Goal: Task Accomplishment & Management: Manage account settings

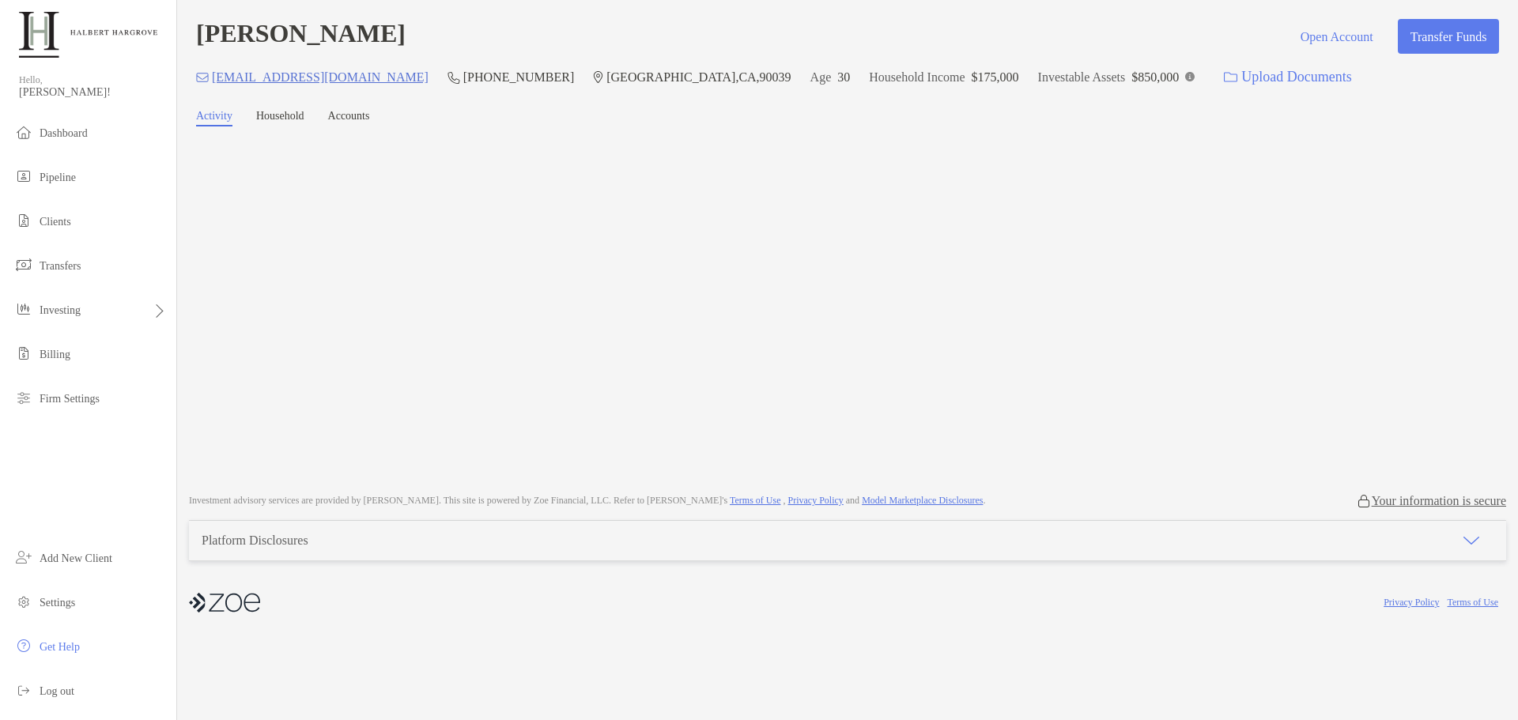
click at [1051, 42] on div "[PERSON_NAME] Open Account Transfer Funds" at bounding box center [847, 36] width 1303 height 35
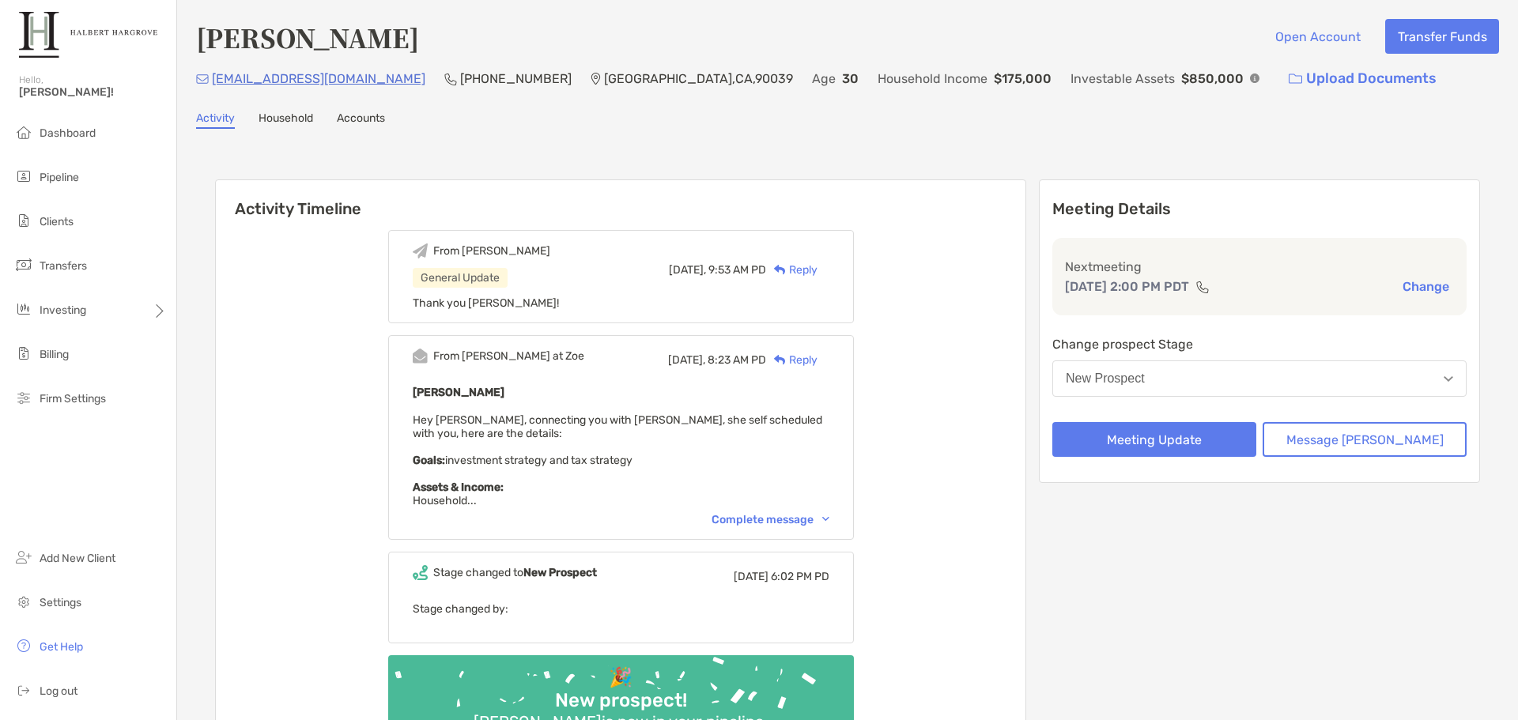
click at [802, 519] on div "Complete message" at bounding box center [770, 519] width 118 height 13
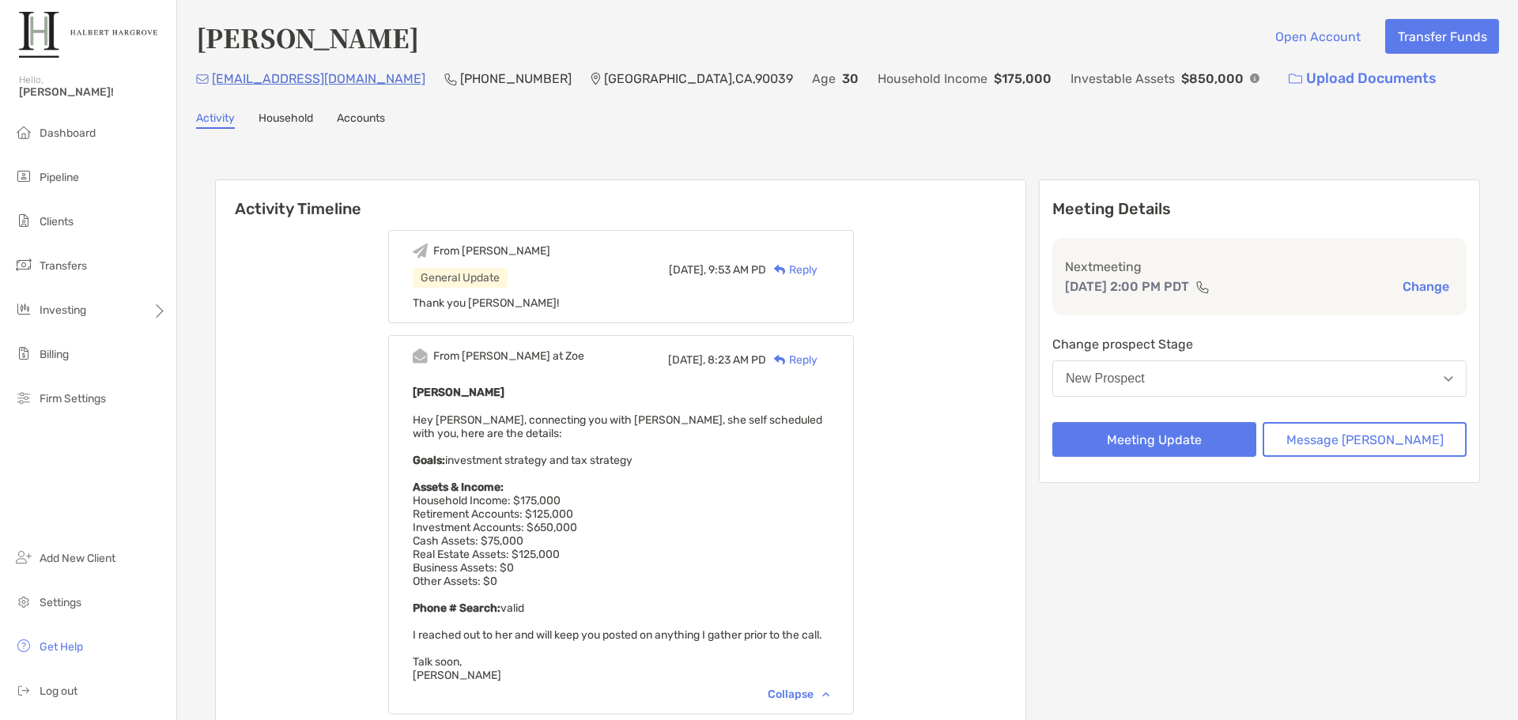
drag, startPoint x: 613, startPoint y: 512, endPoint x: 531, endPoint y: 512, distance: 81.4
click at [531, 512] on div "[PERSON_NAME] Hey [PERSON_NAME], connecting you with [PERSON_NAME], she self sc…" at bounding box center [621, 533] width 417 height 300
click at [531, 512] on span "Hey [PERSON_NAME], connecting you with [PERSON_NAME], she self scheduled with y…" at bounding box center [617, 547] width 409 height 269
drag, startPoint x: 549, startPoint y: 537, endPoint x: 493, endPoint y: 539, distance: 55.4
click at [493, 539] on div "[PERSON_NAME] Hey [PERSON_NAME], connecting you with [PERSON_NAME], she self sc…" at bounding box center [621, 533] width 417 height 300
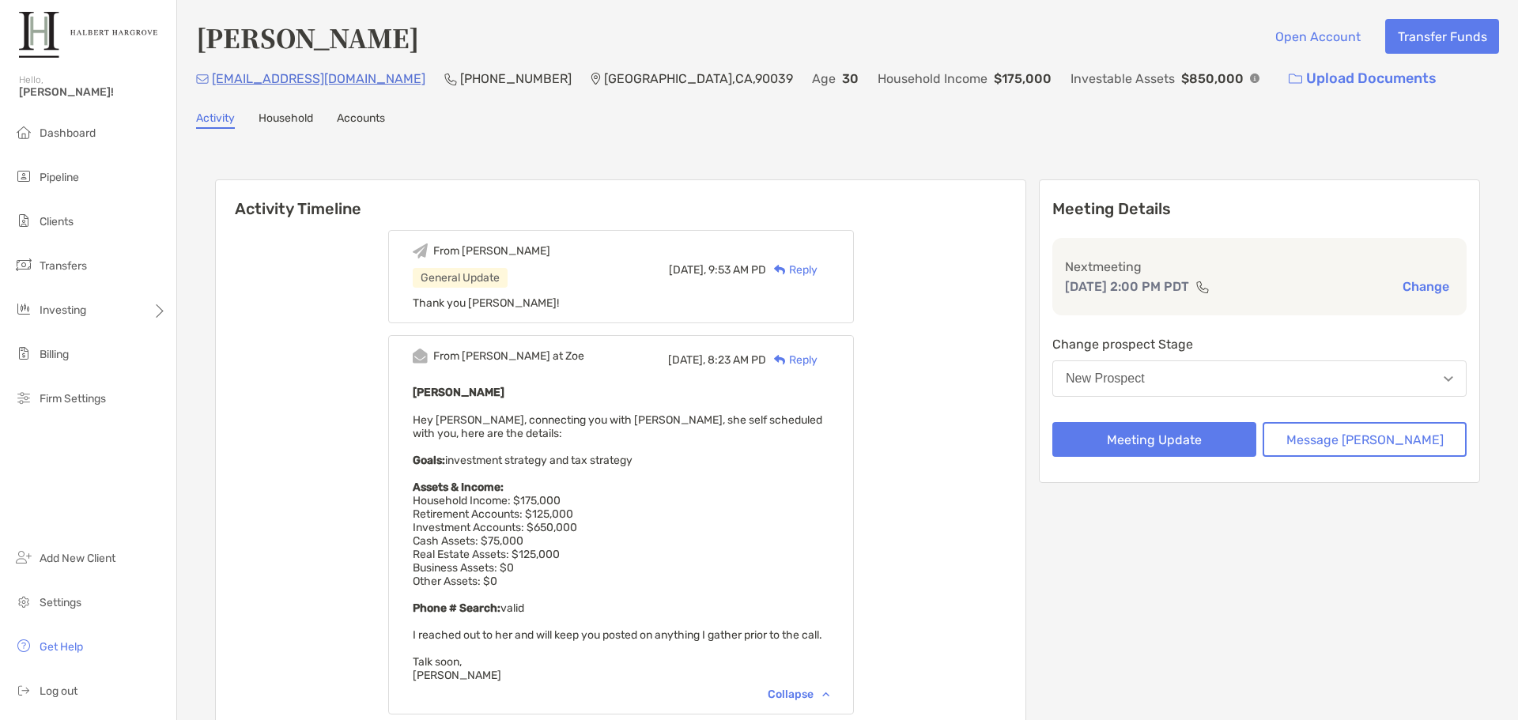
click at [493, 539] on span "Hey [PERSON_NAME], connecting you with [PERSON_NAME], she self scheduled with y…" at bounding box center [617, 547] width 409 height 269
drag, startPoint x: 566, startPoint y: 551, endPoint x: 459, endPoint y: 534, distance: 108.1
click at [459, 534] on div "[PERSON_NAME] Hey [PERSON_NAME], connecting you with [PERSON_NAME], she self sc…" at bounding box center [621, 533] width 417 height 300
click at [464, 531] on span "Hey [PERSON_NAME], connecting you with [PERSON_NAME], she self scheduled with y…" at bounding box center [617, 547] width 409 height 269
click at [744, 577] on div "[PERSON_NAME] Hey [PERSON_NAME], connecting you with [PERSON_NAME], she self sc…" at bounding box center [621, 533] width 417 height 300
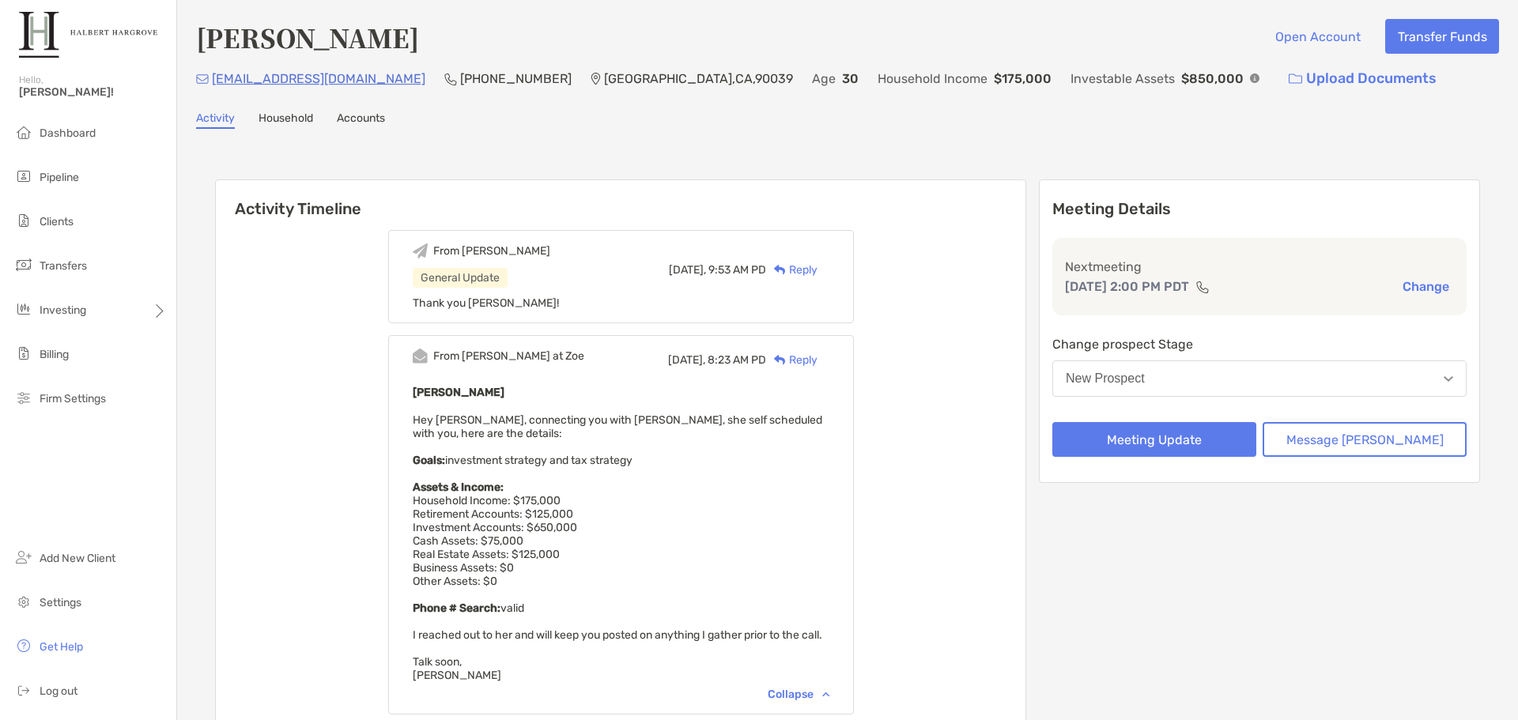
click at [1091, 150] on div "Activity Timeline From [PERSON_NAME] General Update [DATE], 9:53 AM PD Reply Th…" at bounding box center [847, 563] width 1303 height 836
click at [861, 150] on div "Activity Timeline From [PERSON_NAME] General Update [DATE], 9:53 AM PD Reply Th…" at bounding box center [847, 563] width 1303 height 836
click at [888, 139] on div "[PERSON_NAME] Open Account Transfer Funds [EMAIL_ADDRESS][DOMAIN_NAME] [PHONE_N…" at bounding box center [847, 499] width 1341 height 999
click at [1108, 56] on div "[PERSON_NAME] Open Account Transfer Funds [EMAIL_ADDRESS][DOMAIN_NAME] [PHONE_N…" at bounding box center [847, 57] width 1303 height 77
drag, startPoint x: 695, startPoint y: 130, endPoint x: 721, endPoint y: 141, distance: 28.3
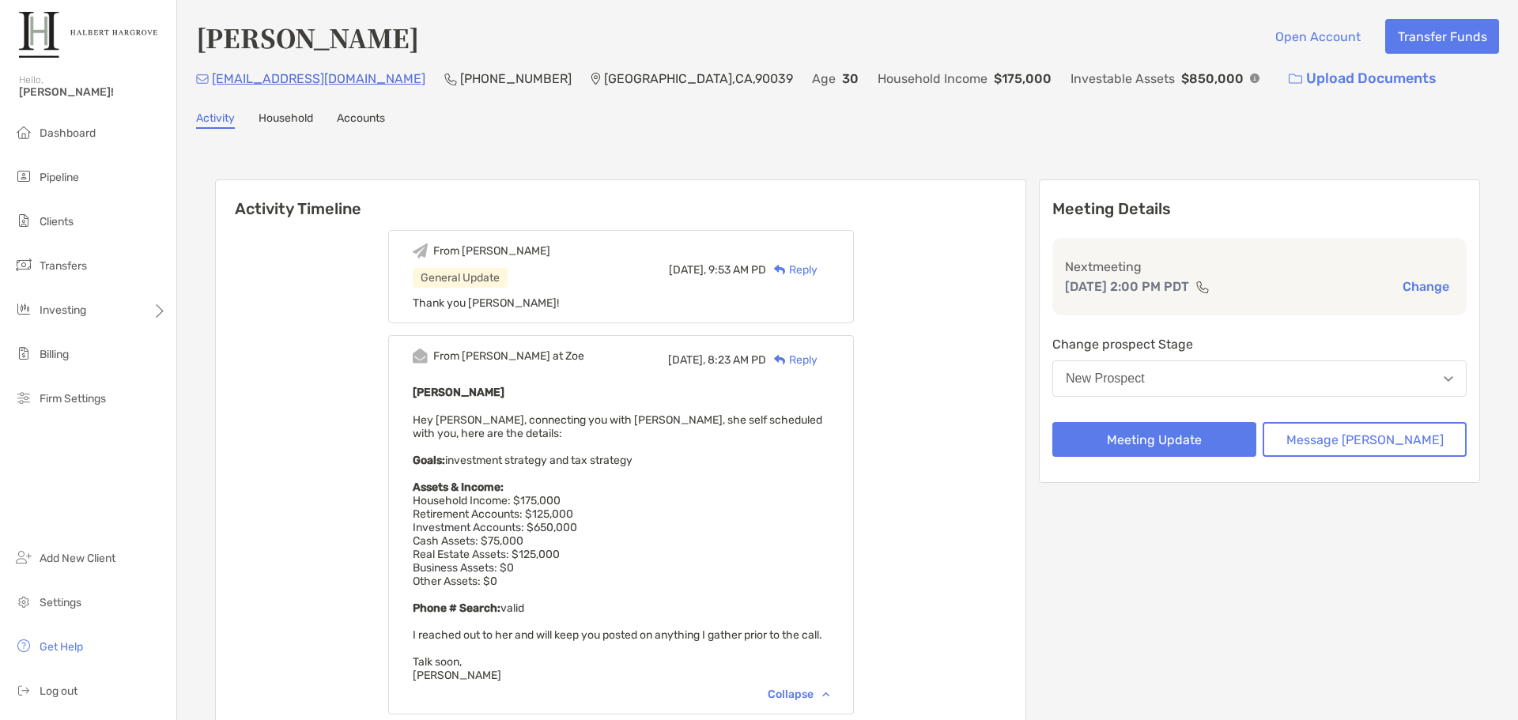
click at [695, 130] on div "[PERSON_NAME] Open Account Transfer Funds [EMAIL_ADDRESS][DOMAIN_NAME] [PHONE_N…" at bounding box center [847, 499] width 1341 height 999
click at [1007, 127] on div "Activity Household Accounts" at bounding box center [847, 119] width 1303 height 17
click at [1124, 37] on div "[PERSON_NAME] Open Account Transfer Funds" at bounding box center [847, 37] width 1303 height 36
click at [444, 94] on div "[PHONE_NUMBER]" at bounding box center [507, 79] width 127 height 34
click at [771, 134] on div "[PERSON_NAME] Open Account Transfer Funds [EMAIL_ADDRESS][DOMAIN_NAME] [PHONE_N…" at bounding box center [847, 499] width 1341 height 999
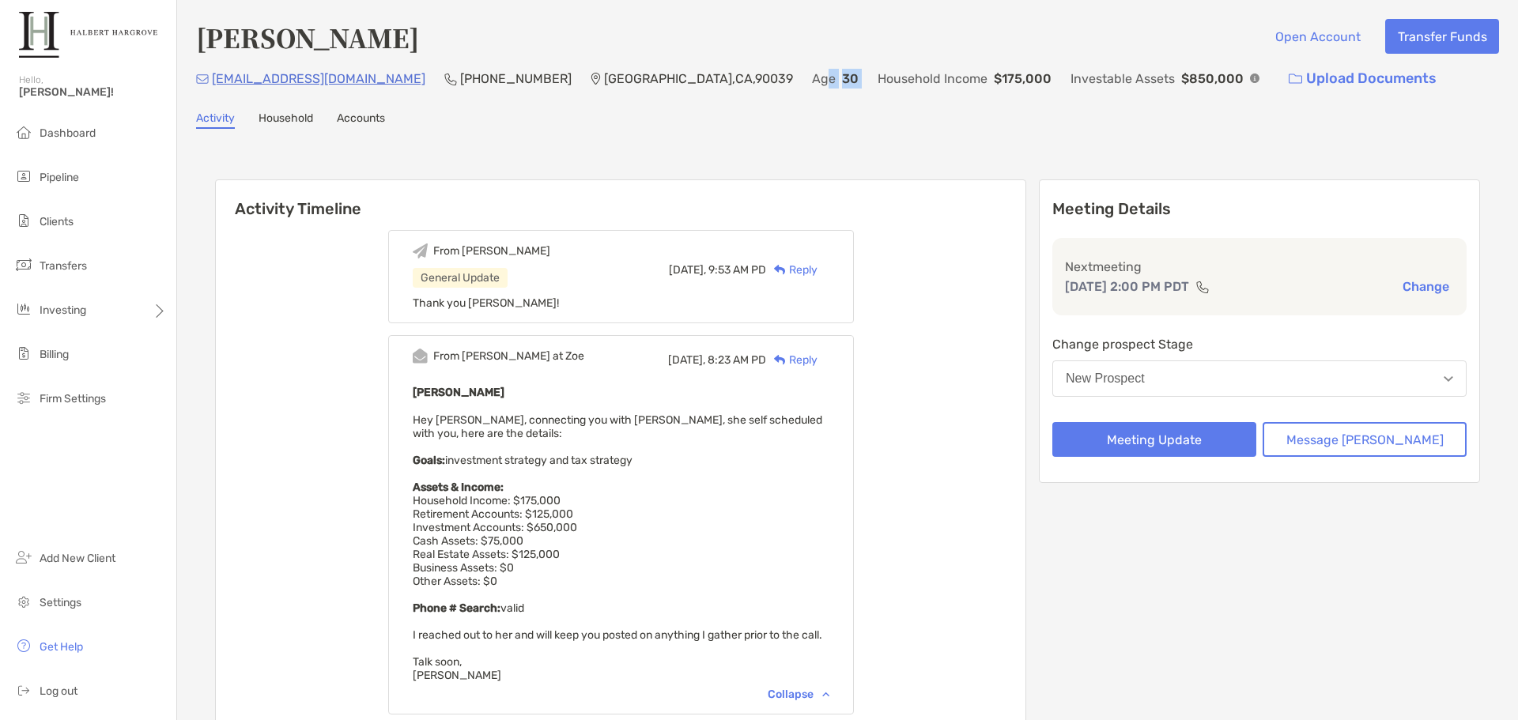
drag, startPoint x: 734, startPoint y: 88, endPoint x: 691, endPoint y: 88, distance: 42.7
click at [691, 88] on div "[EMAIL_ADDRESS][DOMAIN_NAME] [PHONE_NUMBER] [GEOGRAPHIC_DATA] Age [DEMOGRAPHIC_…" at bounding box center [847, 79] width 1303 height 34
click at [812, 88] on p "Age" at bounding box center [824, 79] width 24 height 20
drag, startPoint x: 381, startPoint y: 49, endPoint x: 197, endPoint y: 53, distance: 184.2
click at [197, 53] on div "[PERSON_NAME] Open Account Transfer Funds" at bounding box center [847, 37] width 1303 height 36
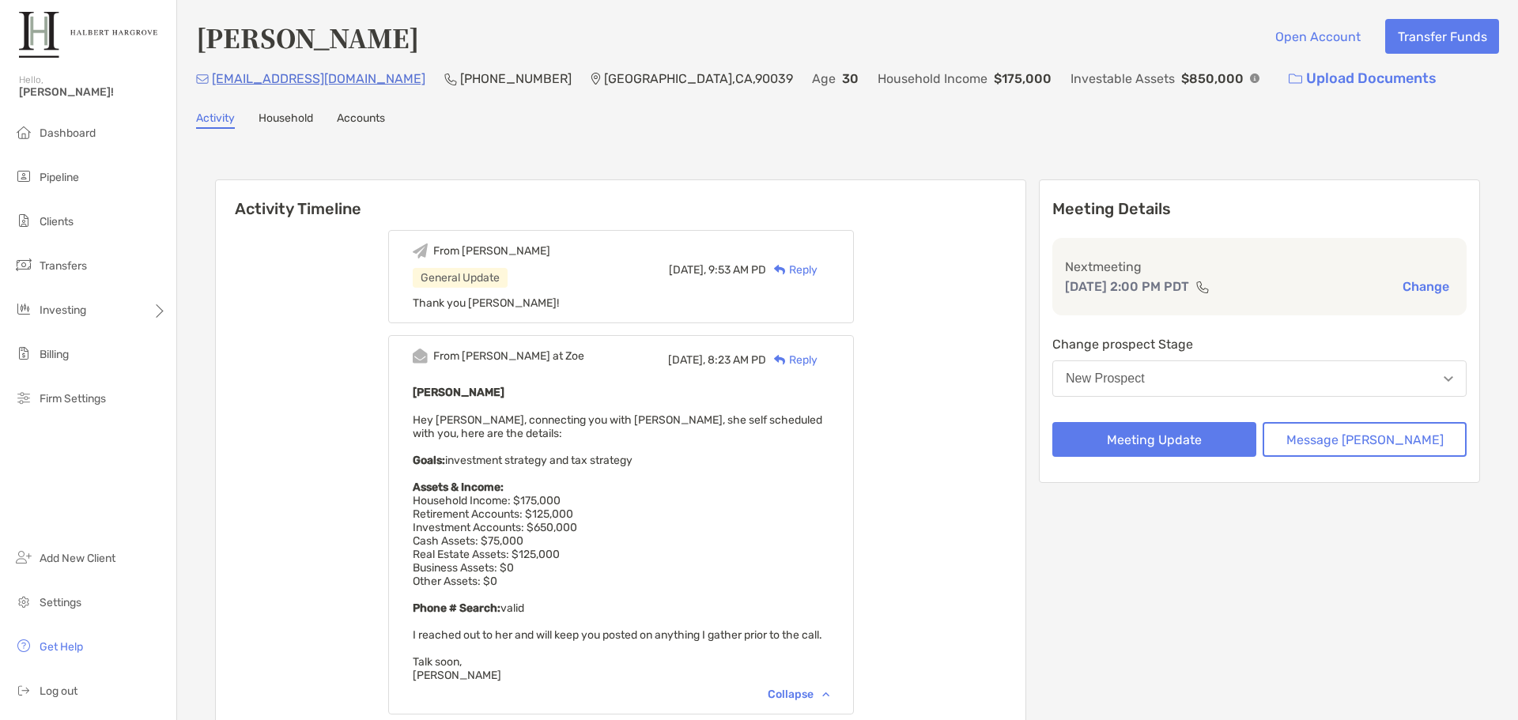
click at [820, 119] on div "Activity Household Accounts" at bounding box center [847, 119] width 1303 height 17
click at [887, 126] on div "Activity Household Accounts" at bounding box center [847, 119] width 1303 height 17
click at [938, 127] on div "Activity Household Accounts" at bounding box center [847, 119] width 1303 height 17
click at [624, 142] on div "[PERSON_NAME] Open Account Transfer Funds [EMAIL_ADDRESS][DOMAIN_NAME] [PHONE_N…" at bounding box center [847, 499] width 1341 height 999
click at [1176, 448] on button "Meeting Update" at bounding box center [1154, 439] width 204 height 35
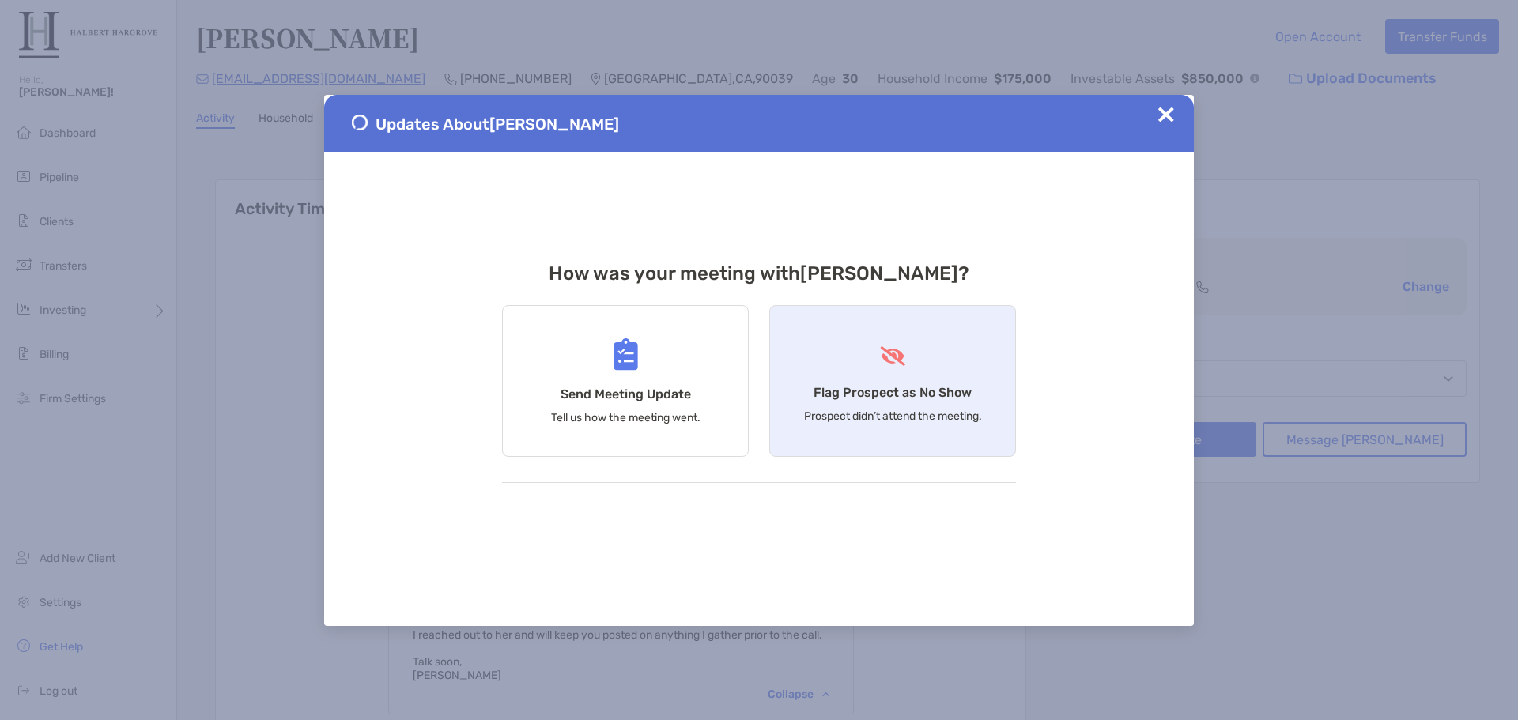
click at [966, 397] on h4 "Flag Prospect as No Show" at bounding box center [892, 392] width 158 height 15
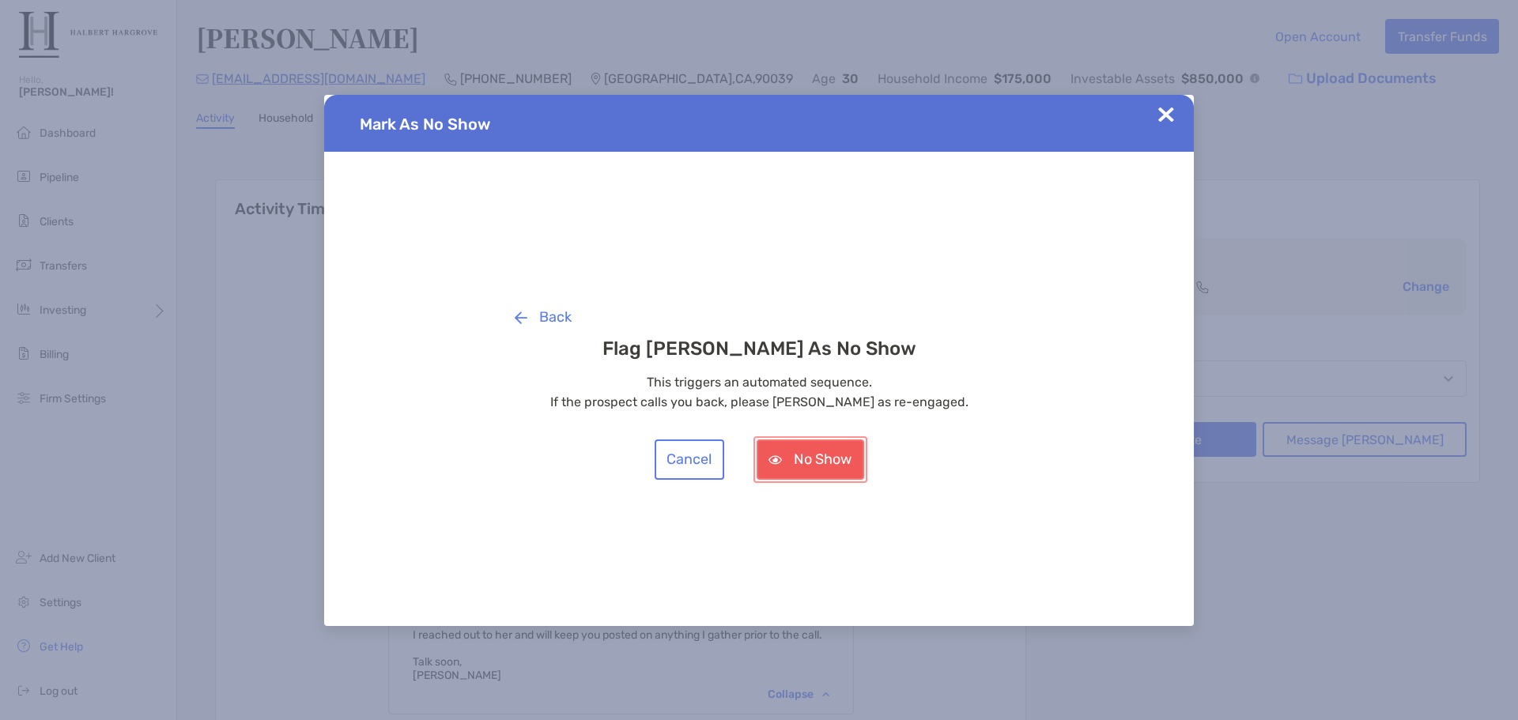
click at [812, 450] on button "No Show" at bounding box center [810, 459] width 108 height 40
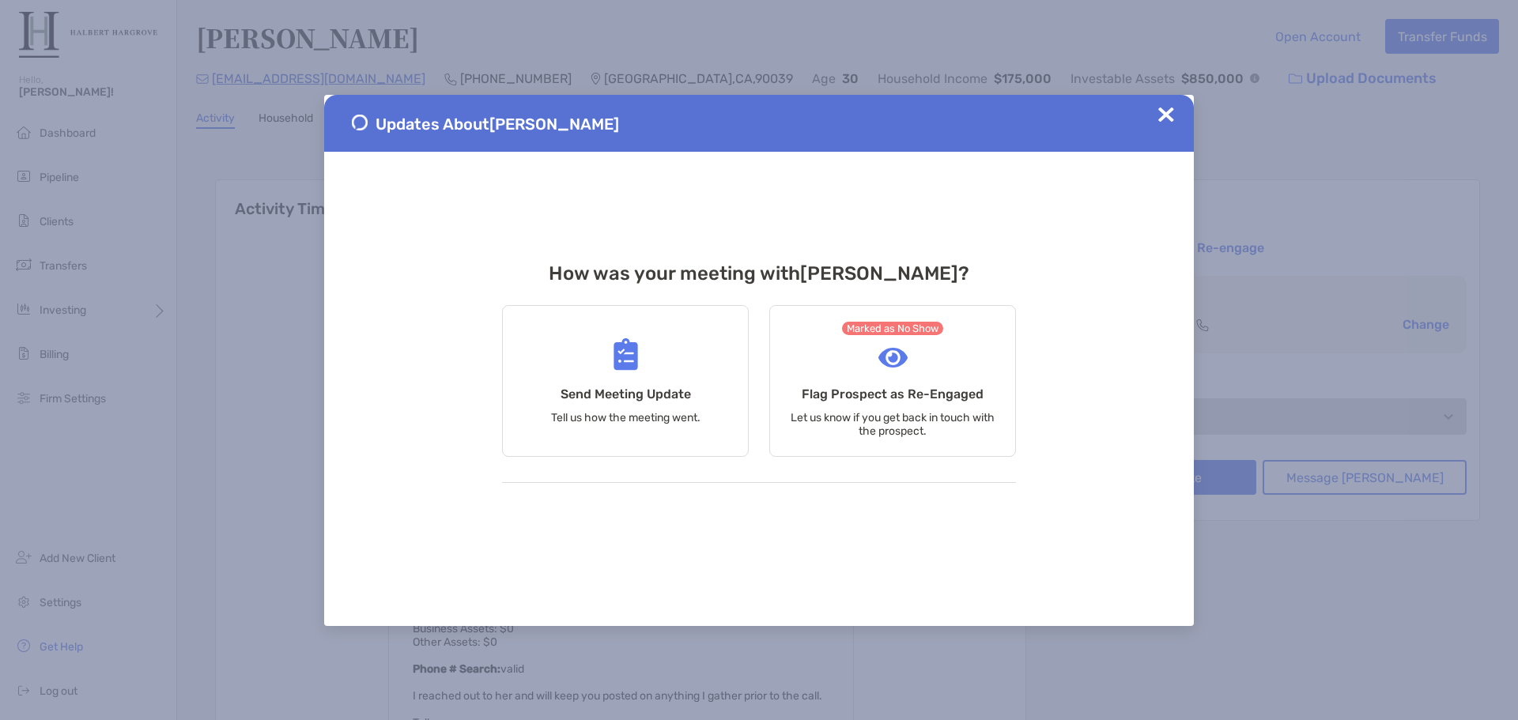
click at [1161, 121] on img at bounding box center [1166, 115] width 16 height 16
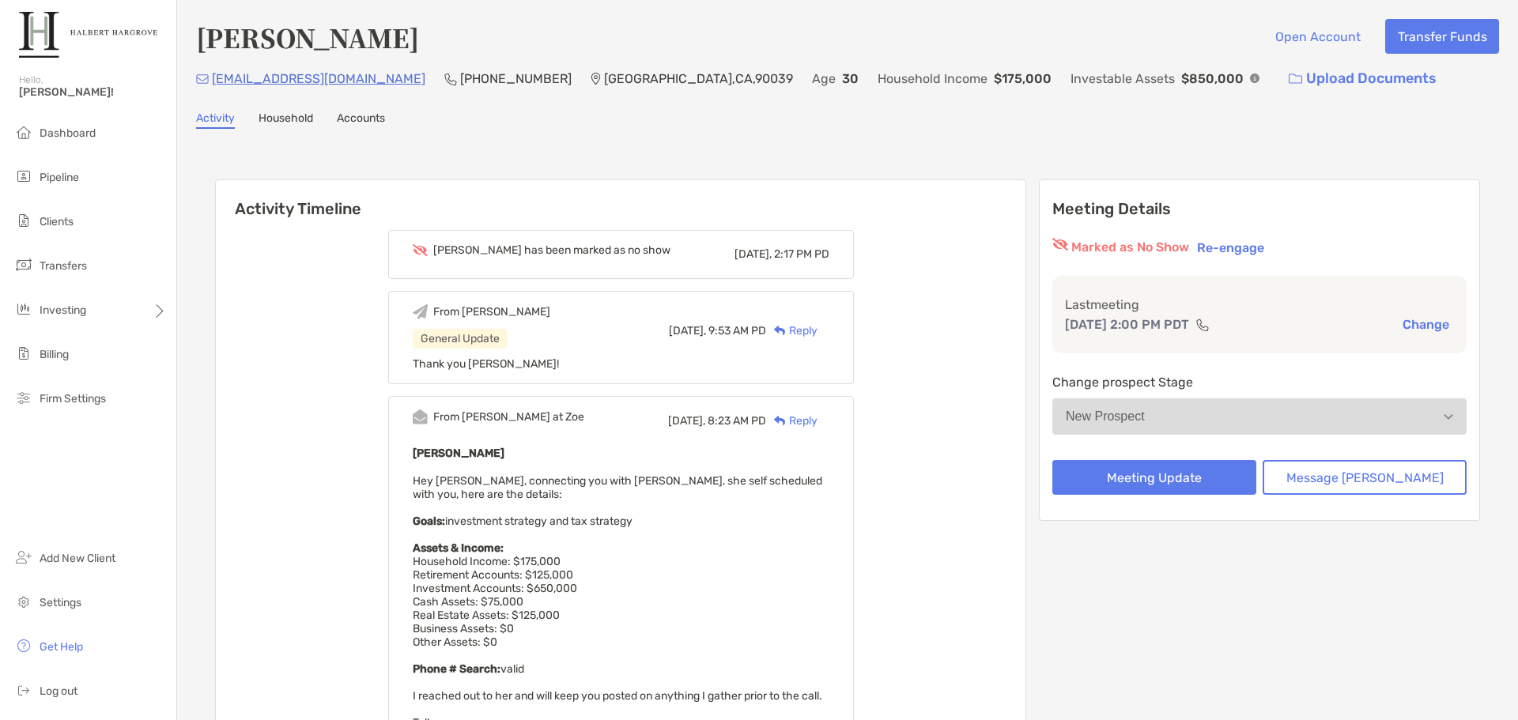
click at [1161, 122] on div "Activity Household Accounts" at bounding box center [847, 119] width 1303 height 17
